Goal: Navigation & Orientation: Find specific page/section

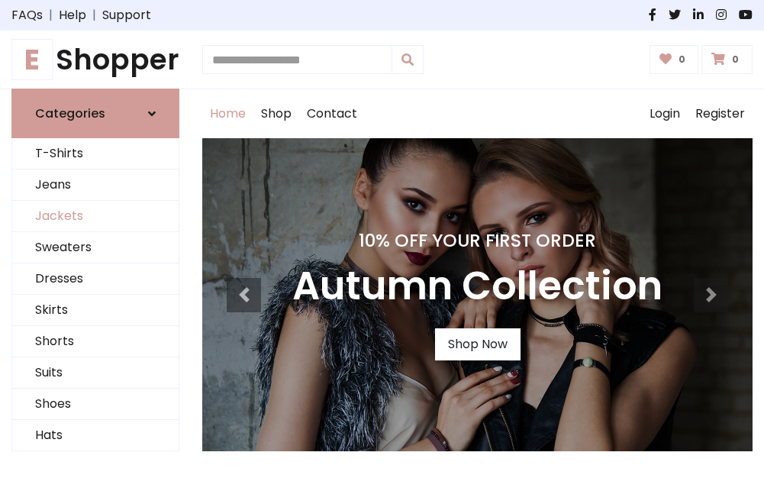
click at [95, 217] on link "Jackets" at bounding box center [95, 216] width 166 height 31
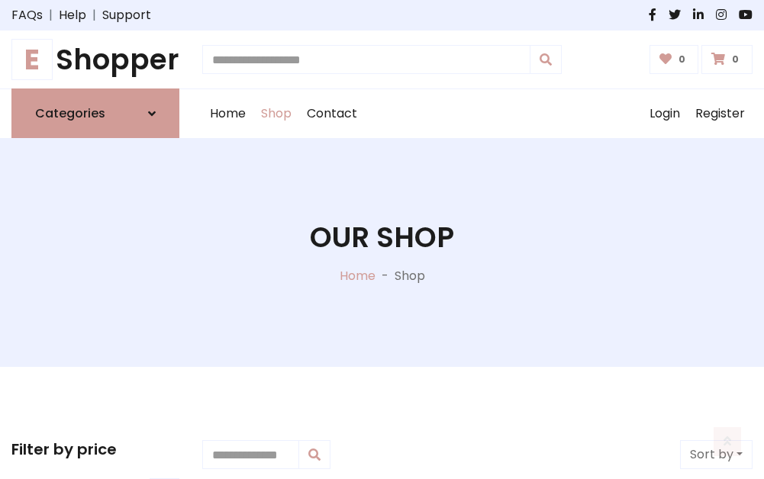
scroll to position [690, 0]
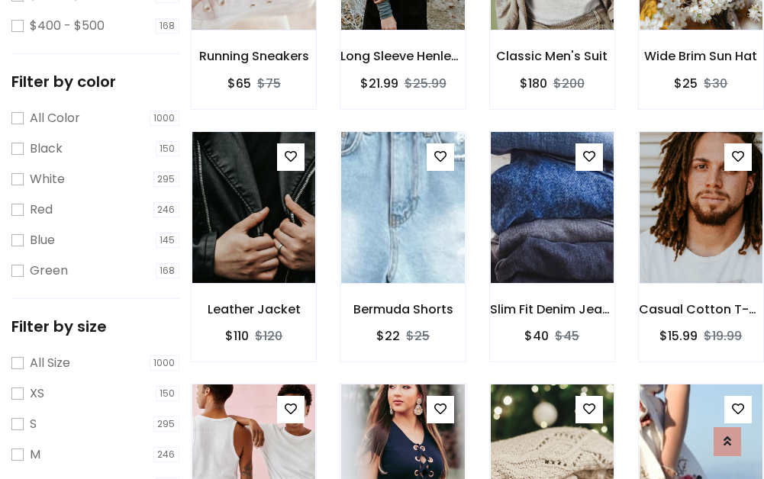
scroll to position [77, 0]
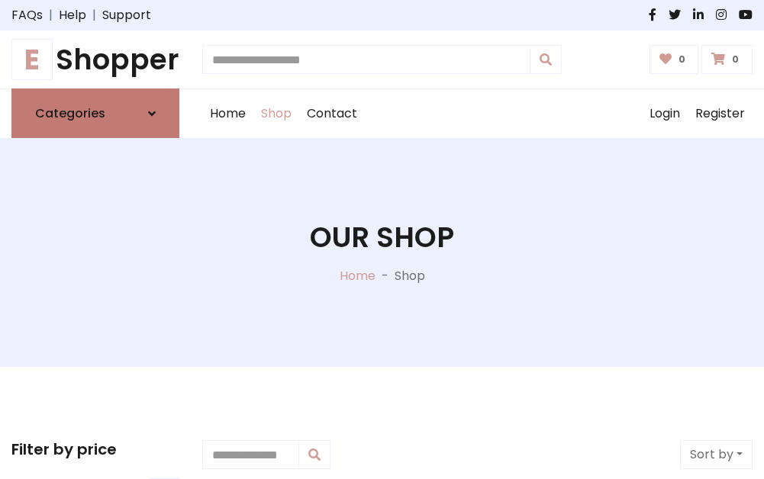
click at [95, 114] on h6 "Categories" at bounding box center [70, 113] width 70 height 14
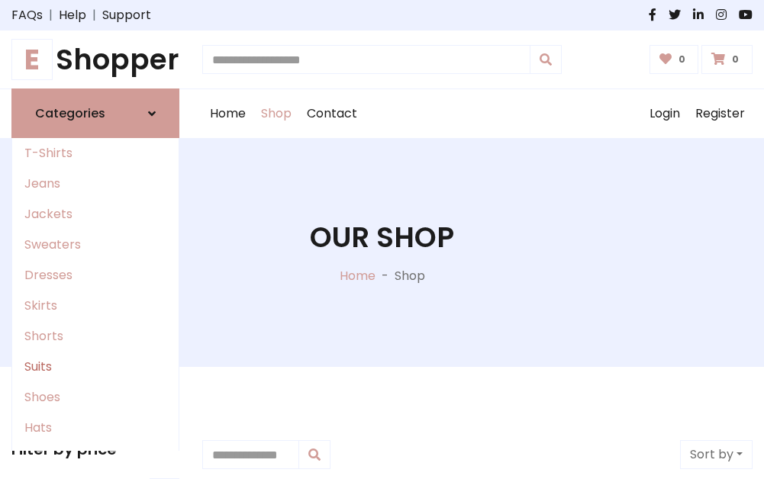
click at [95, 367] on link "Suits" at bounding box center [95, 367] width 166 height 31
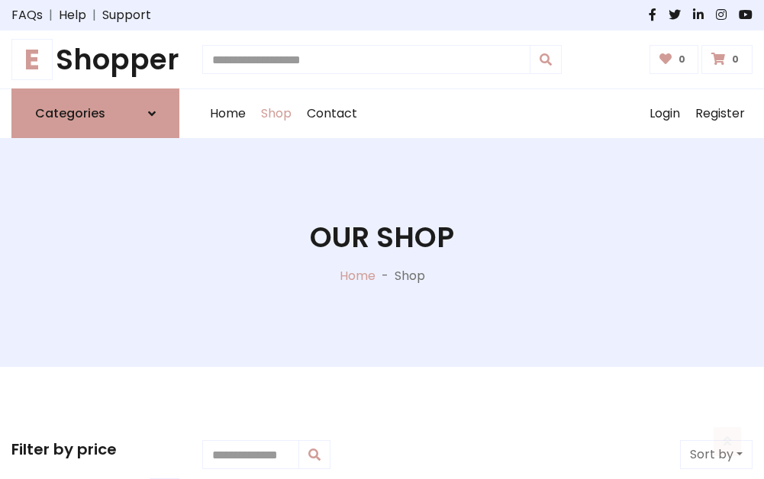
scroll to position [1103, 0]
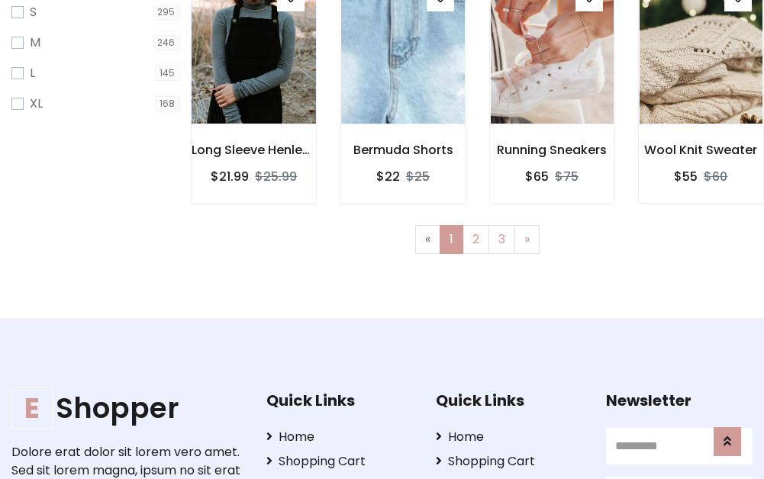
scroll to position [76, 0]
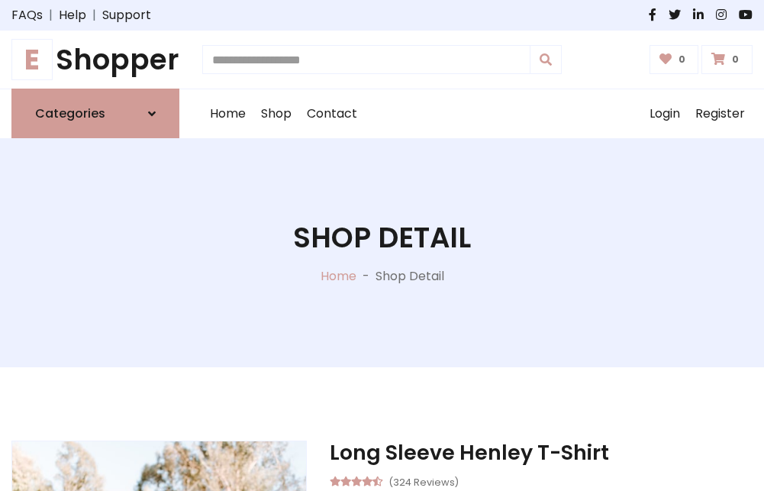
scroll to position [1426, 0]
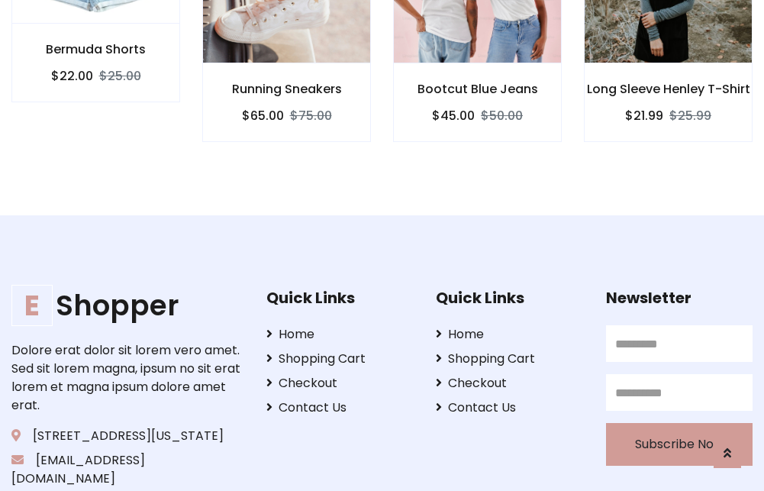
scroll to position [1425, 0]
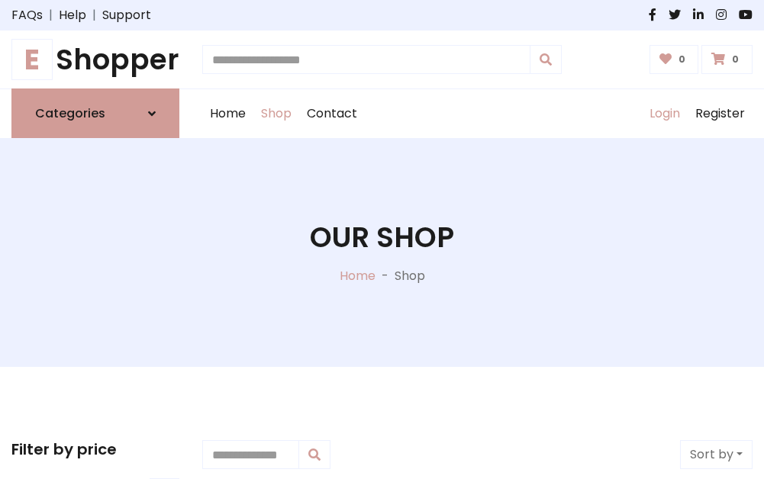
click at [664, 114] on link "Login" at bounding box center [665, 113] width 46 height 49
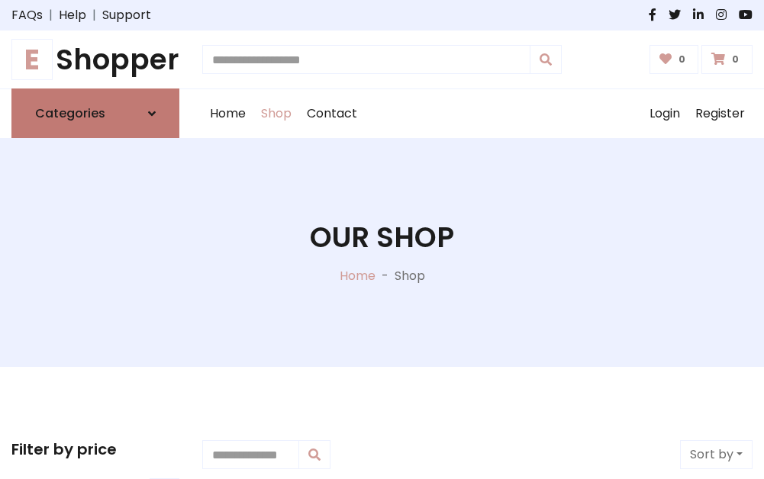
click at [152, 114] on icon at bounding box center [152, 114] width 8 height 12
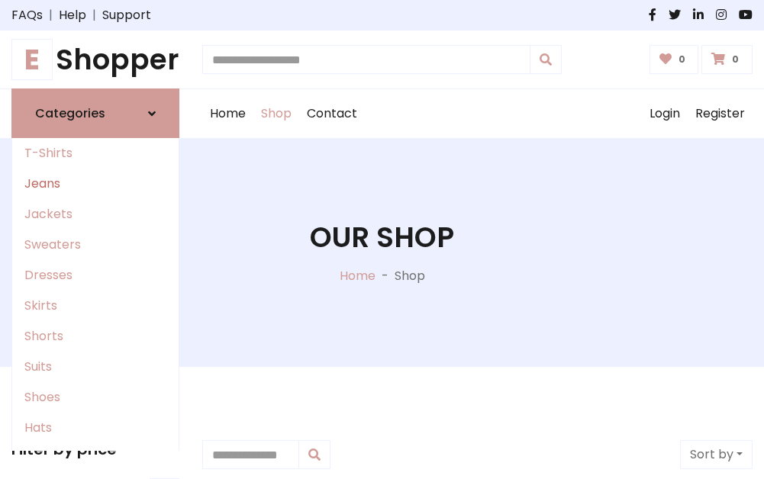
click at [95, 184] on link "Jeans" at bounding box center [95, 184] width 166 height 31
